Goal: Check status

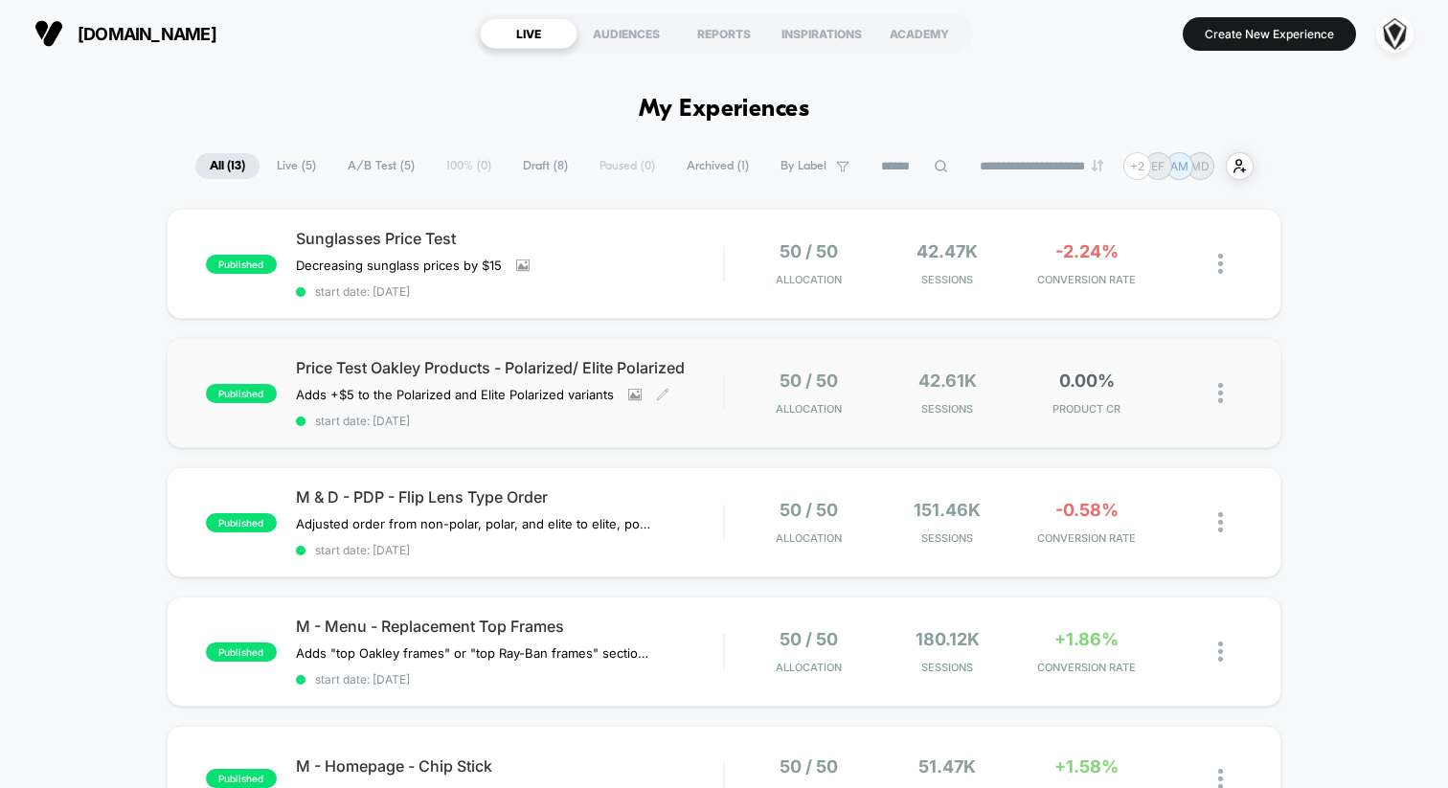
click at [717, 422] on span "start date: [DATE]" at bounding box center [509, 421] width 427 height 14
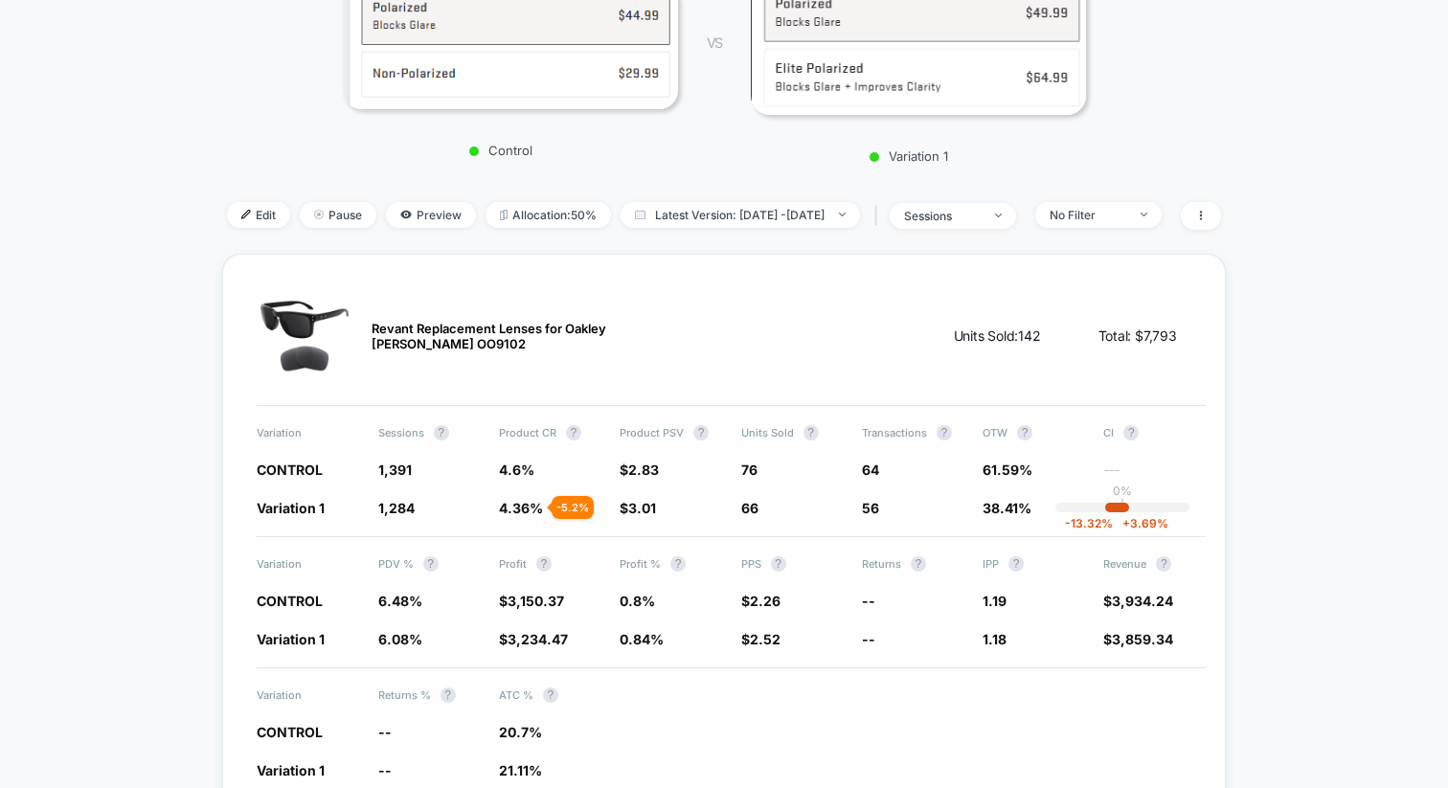
scroll to position [313, 0]
